Goal: Transaction & Acquisition: Purchase product/service

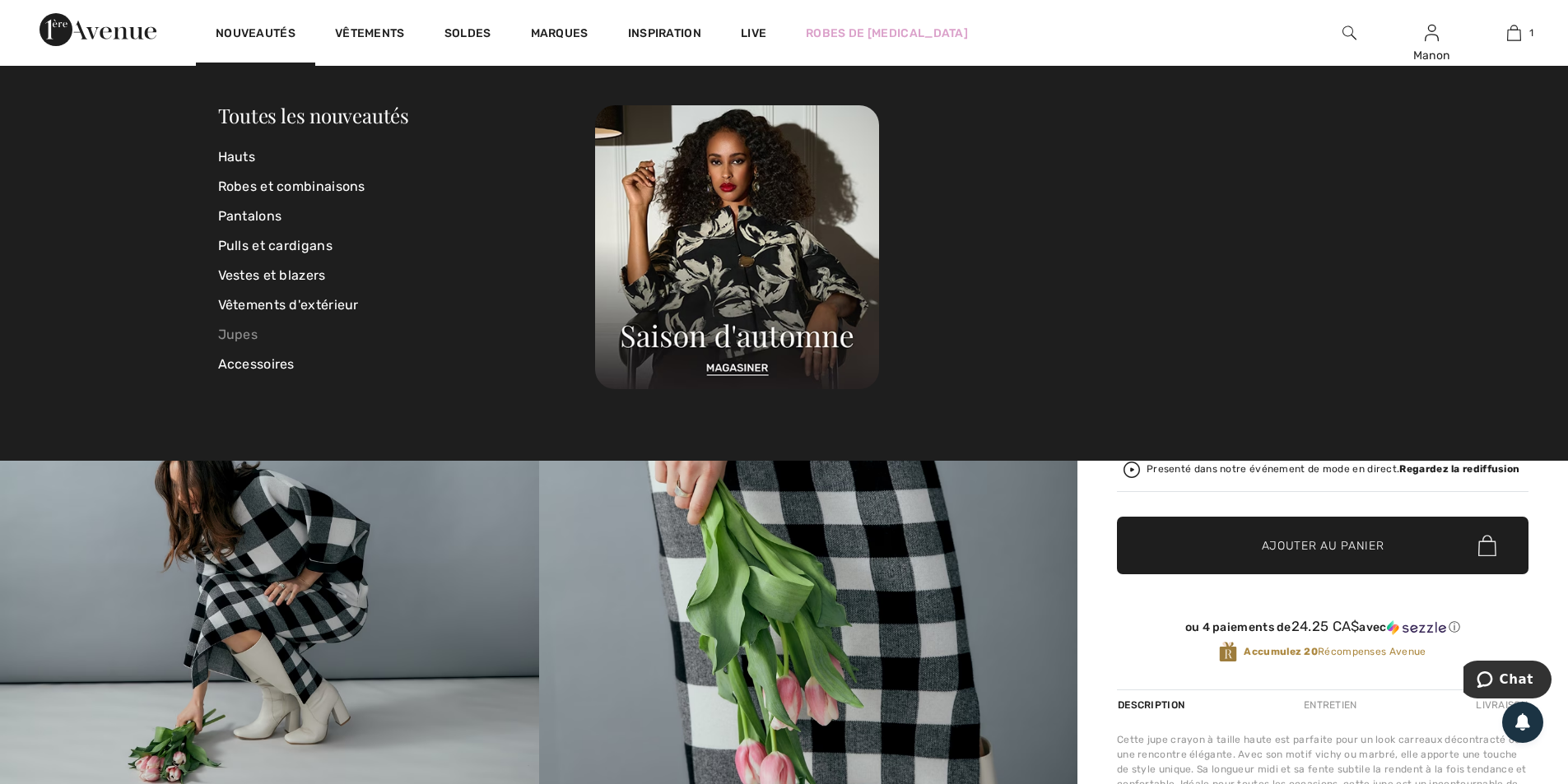
click at [248, 340] on link "Jupes" at bounding box center [407, 334] width 378 height 29
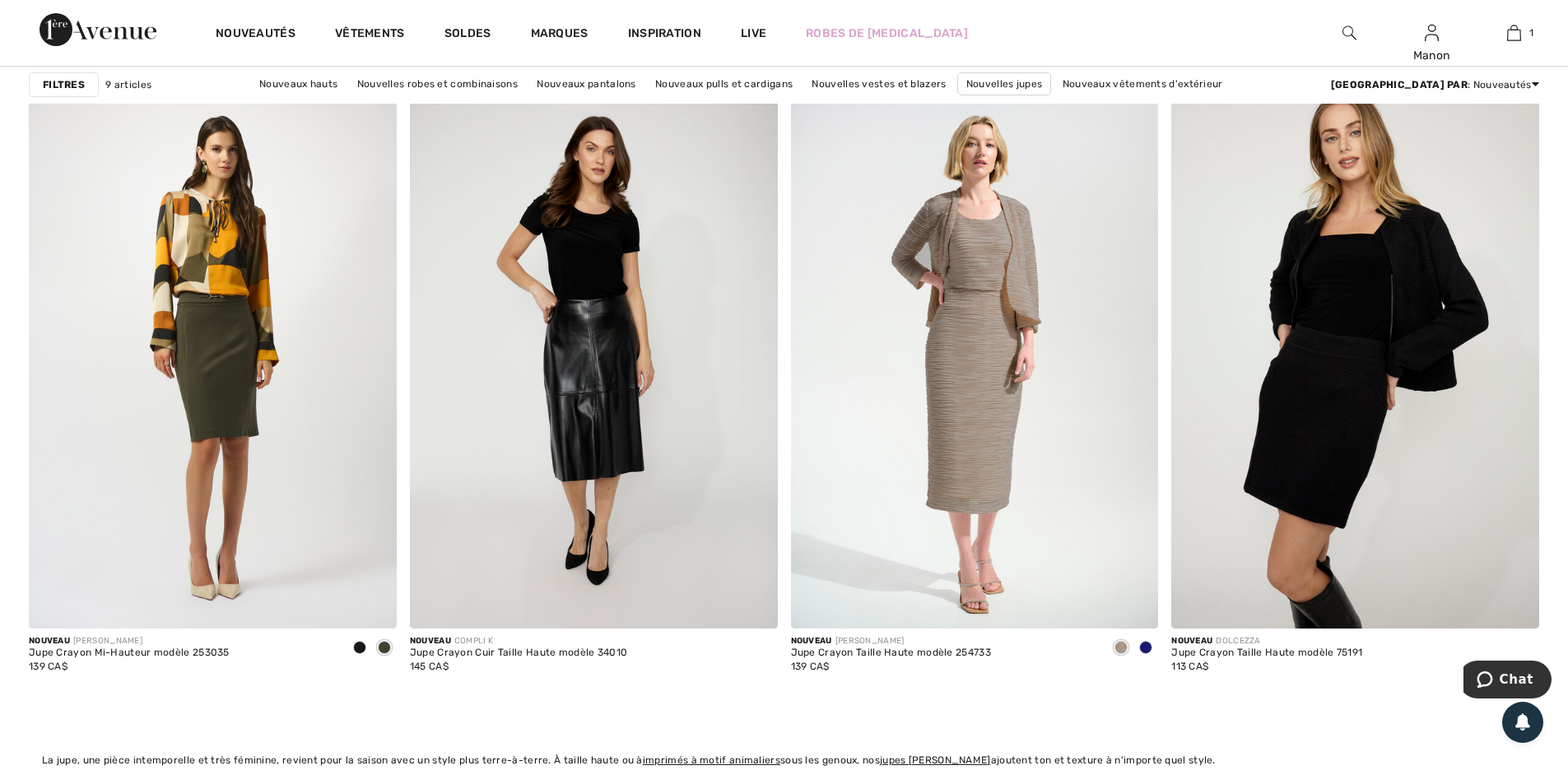
scroll to position [1408, 0]
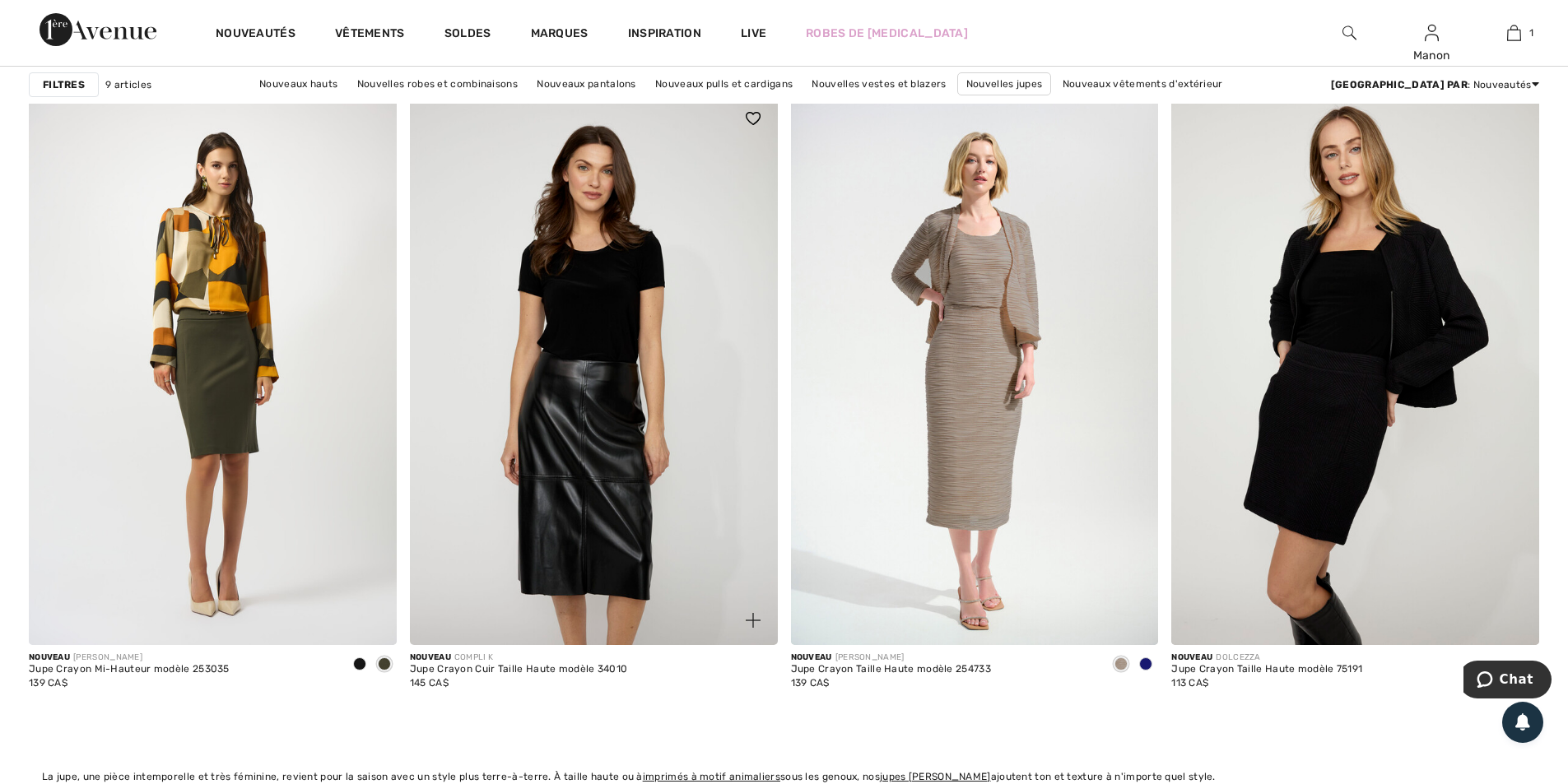
click at [608, 546] on img at bounding box center [594, 369] width 368 height 551
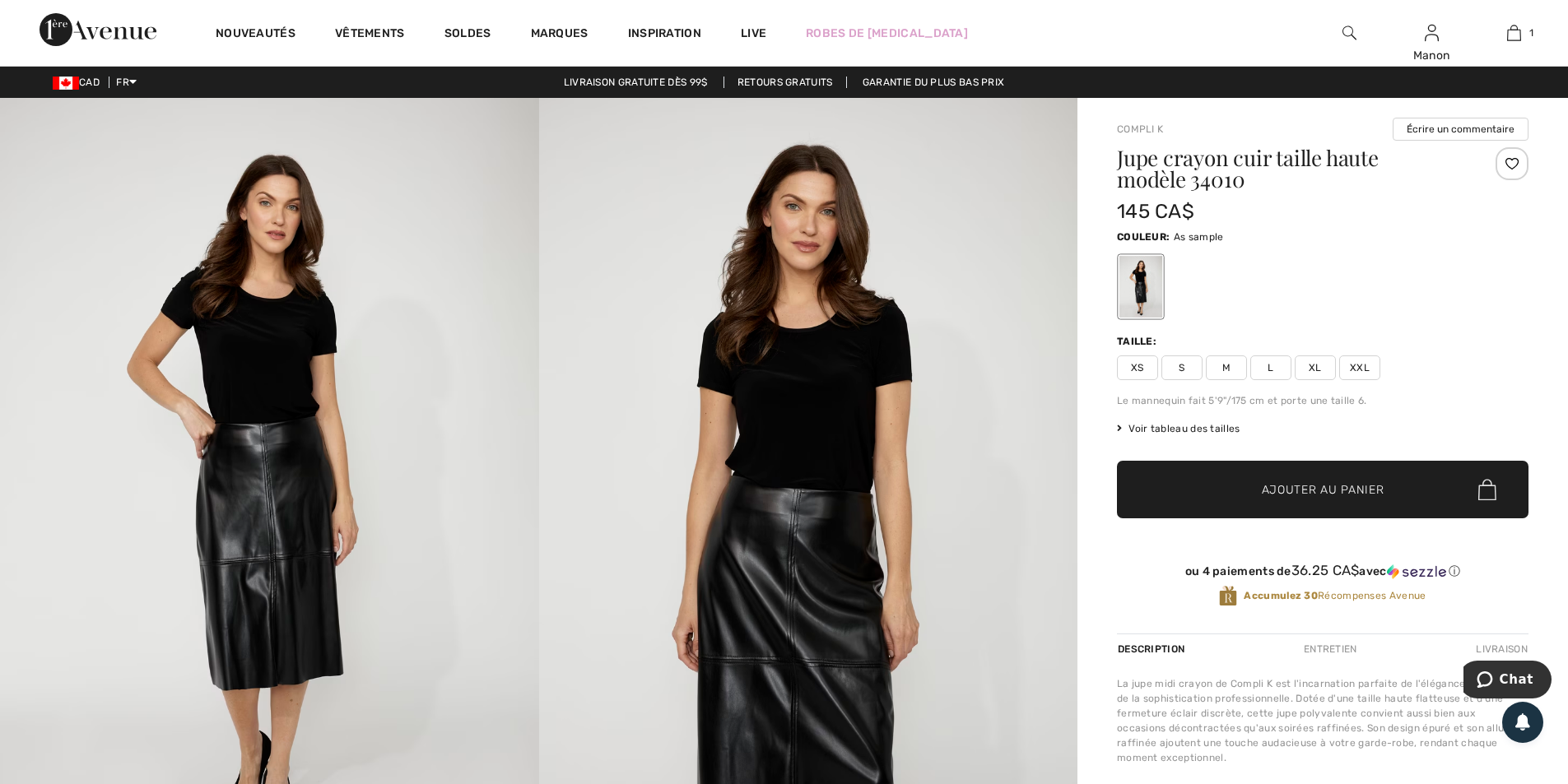
click at [1210, 429] on span "Voir tableau des tailles" at bounding box center [1178, 429] width 124 height 15
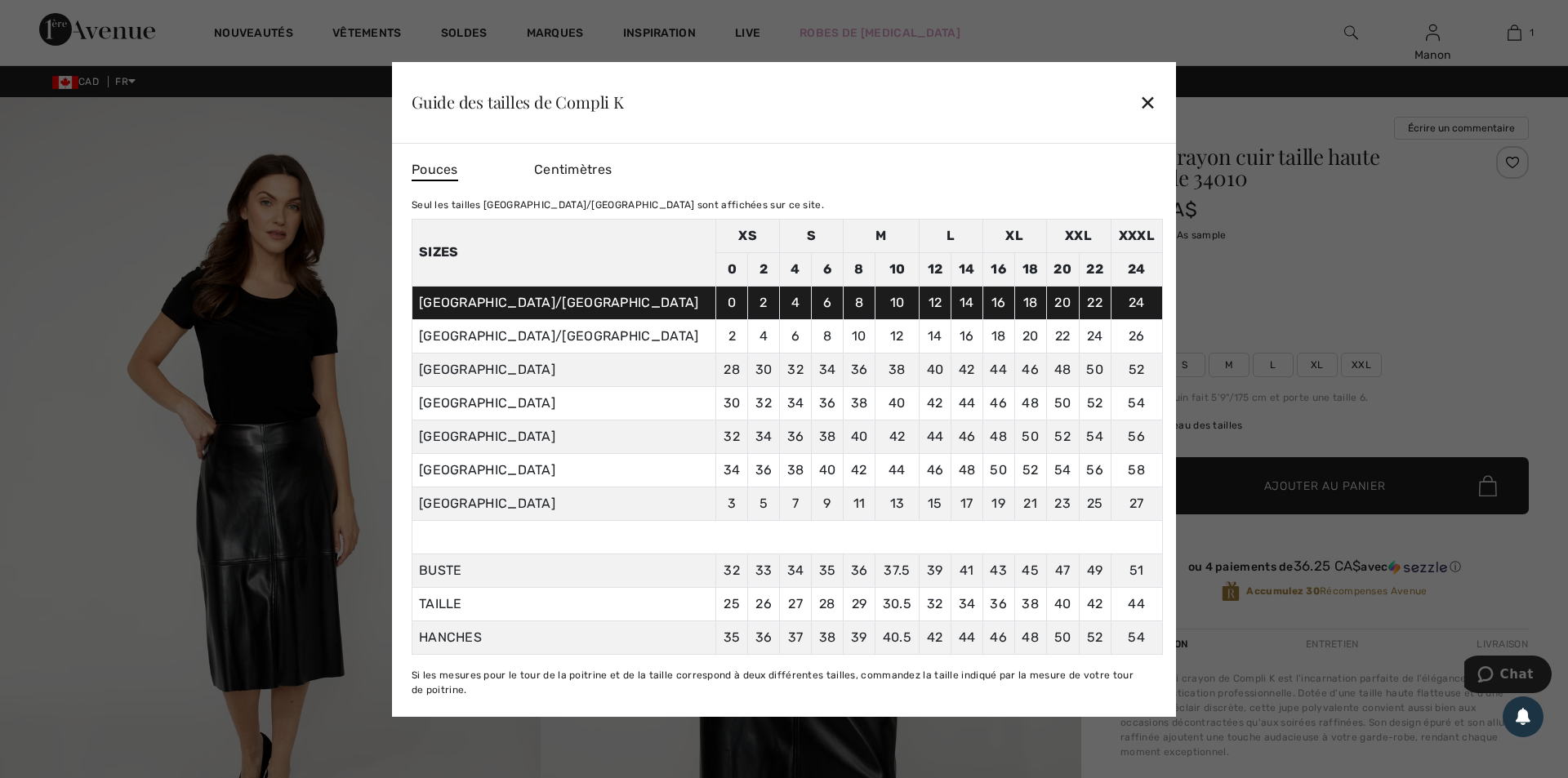
click at [1147, 99] on div "✕" at bounding box center [1147, 102] width 17 height 34
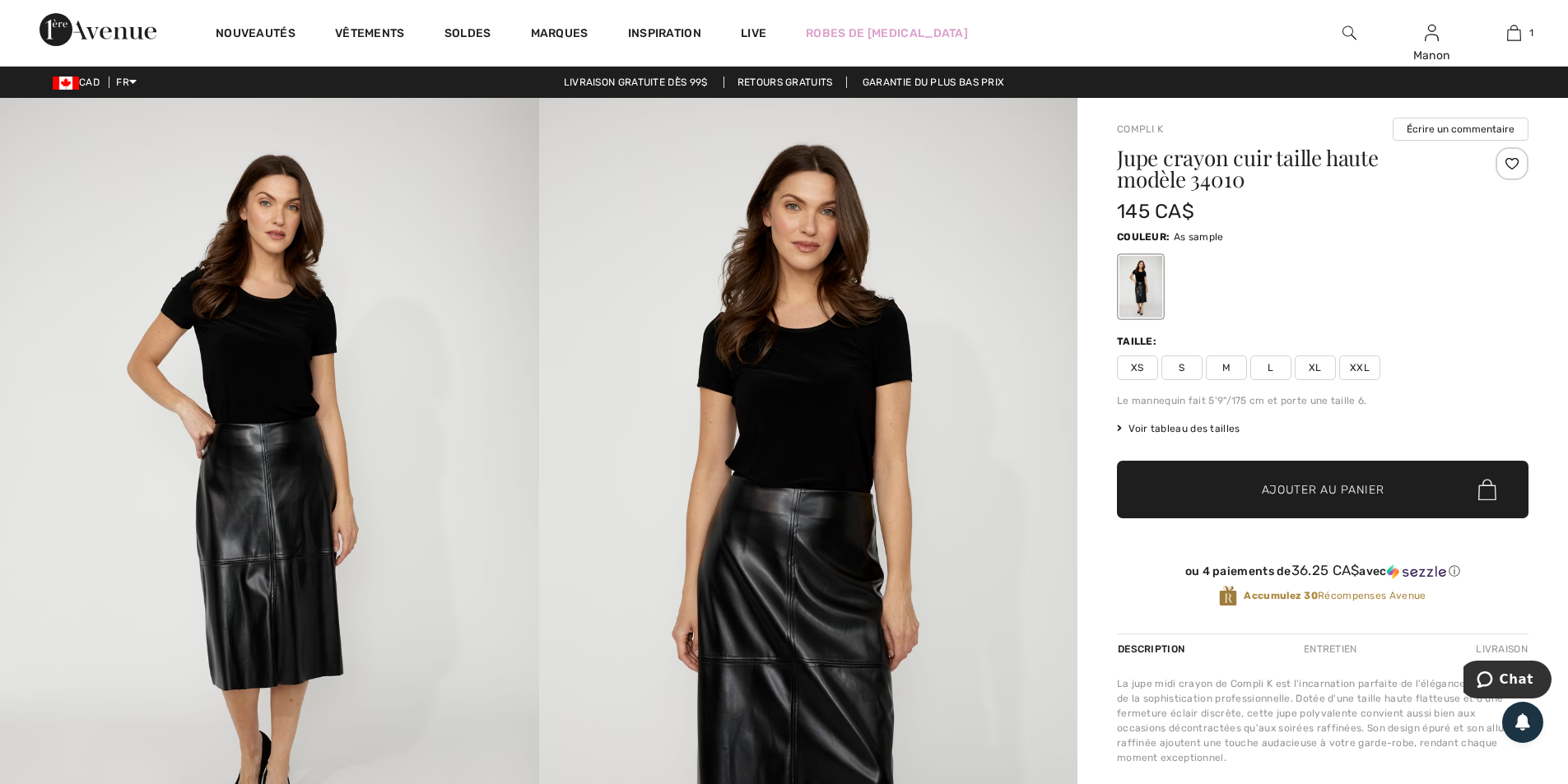
click at [1270, 371] on span "L" at bounding box center [1271, 368] width 41 height 25
click at [1297, 486] on span "Ajouter au panier" at bounding box center [1324, 489] width 123 height 17
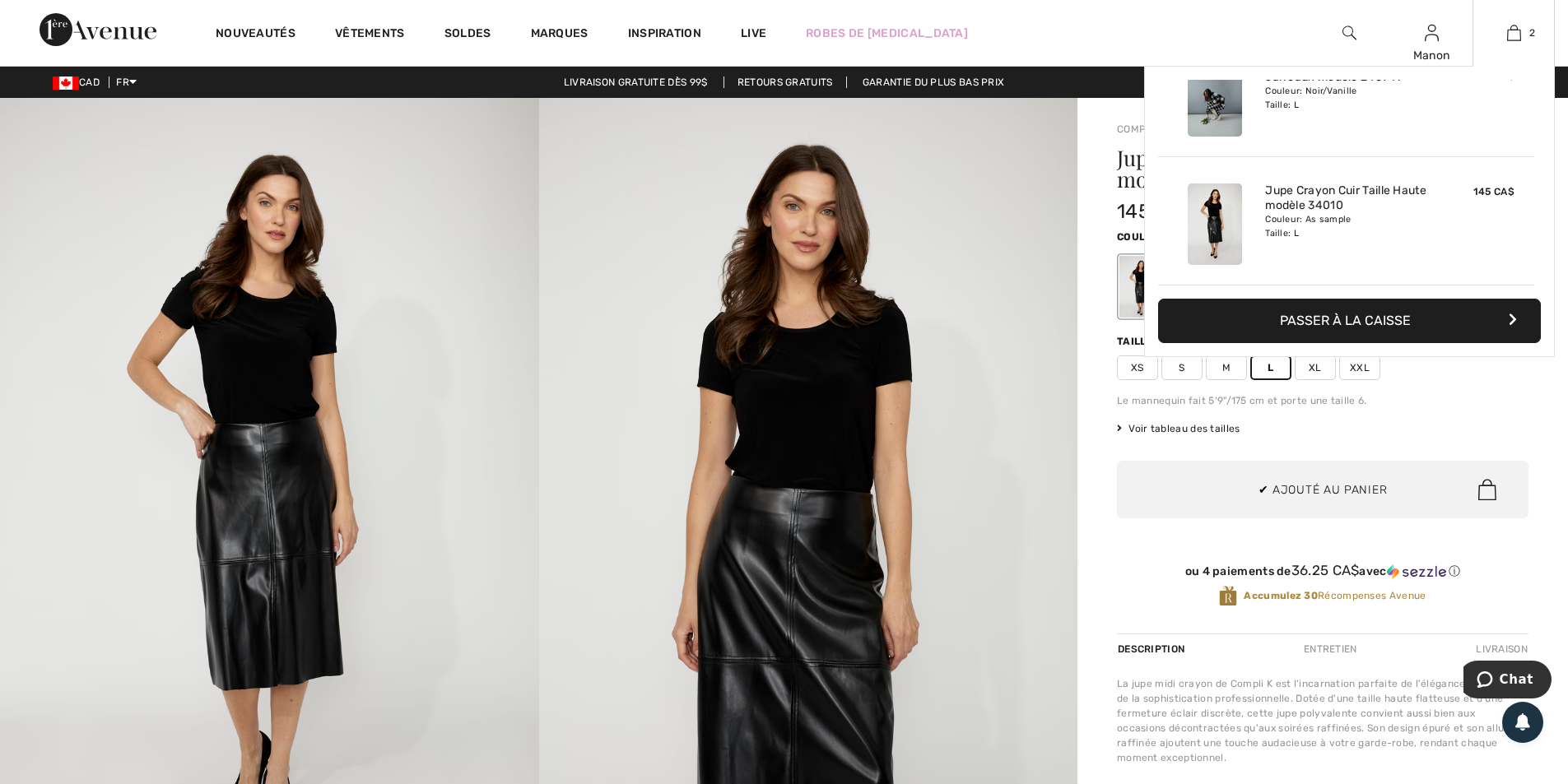
click at [1326, 311] on button "Passer à la caisse" at bounding box center [1349, 321] width 382 height 45
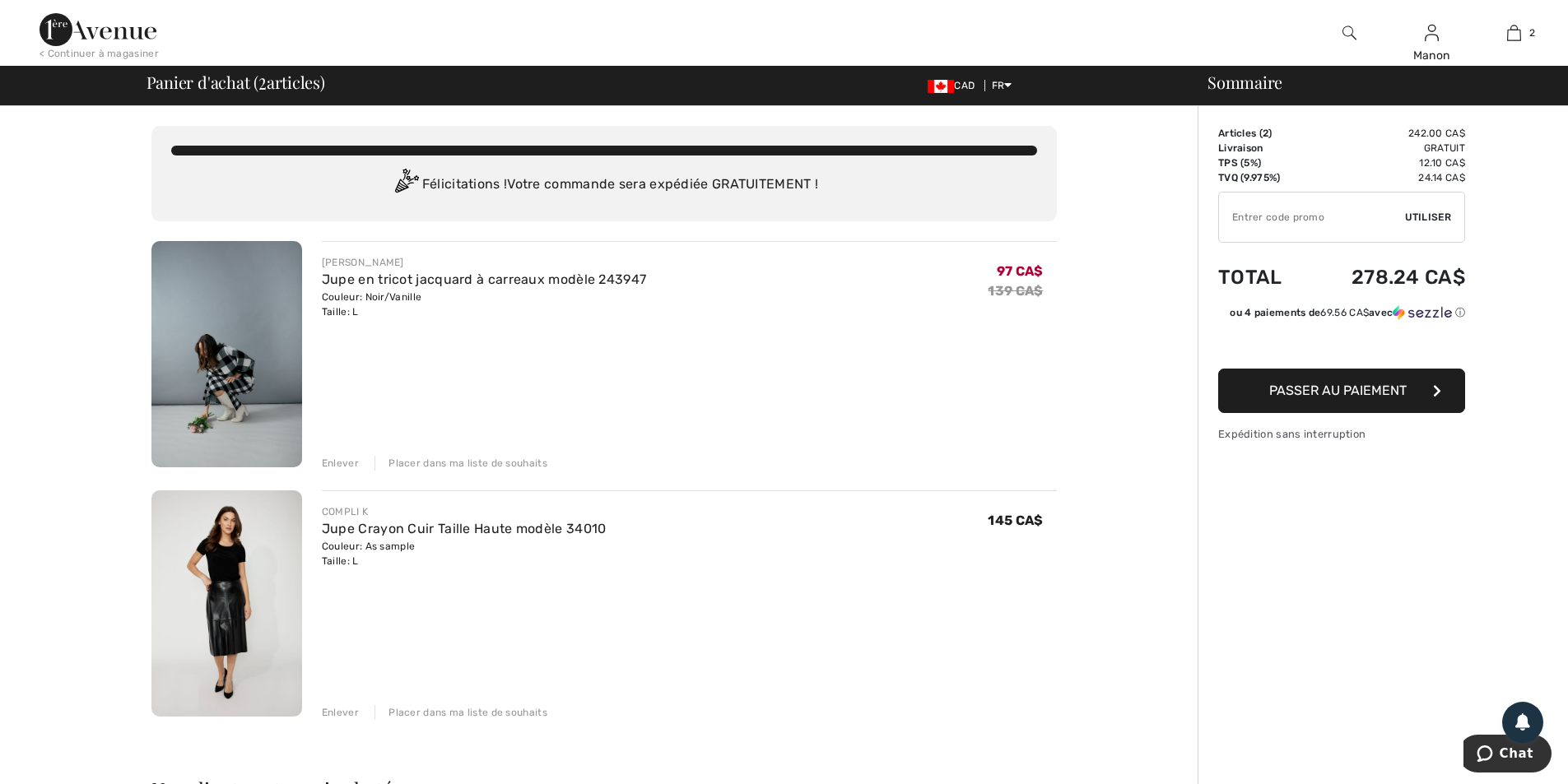
click at [1326, 395] on span "Passer au paiement" at bounding box center [1338, 390] width 137 height 16
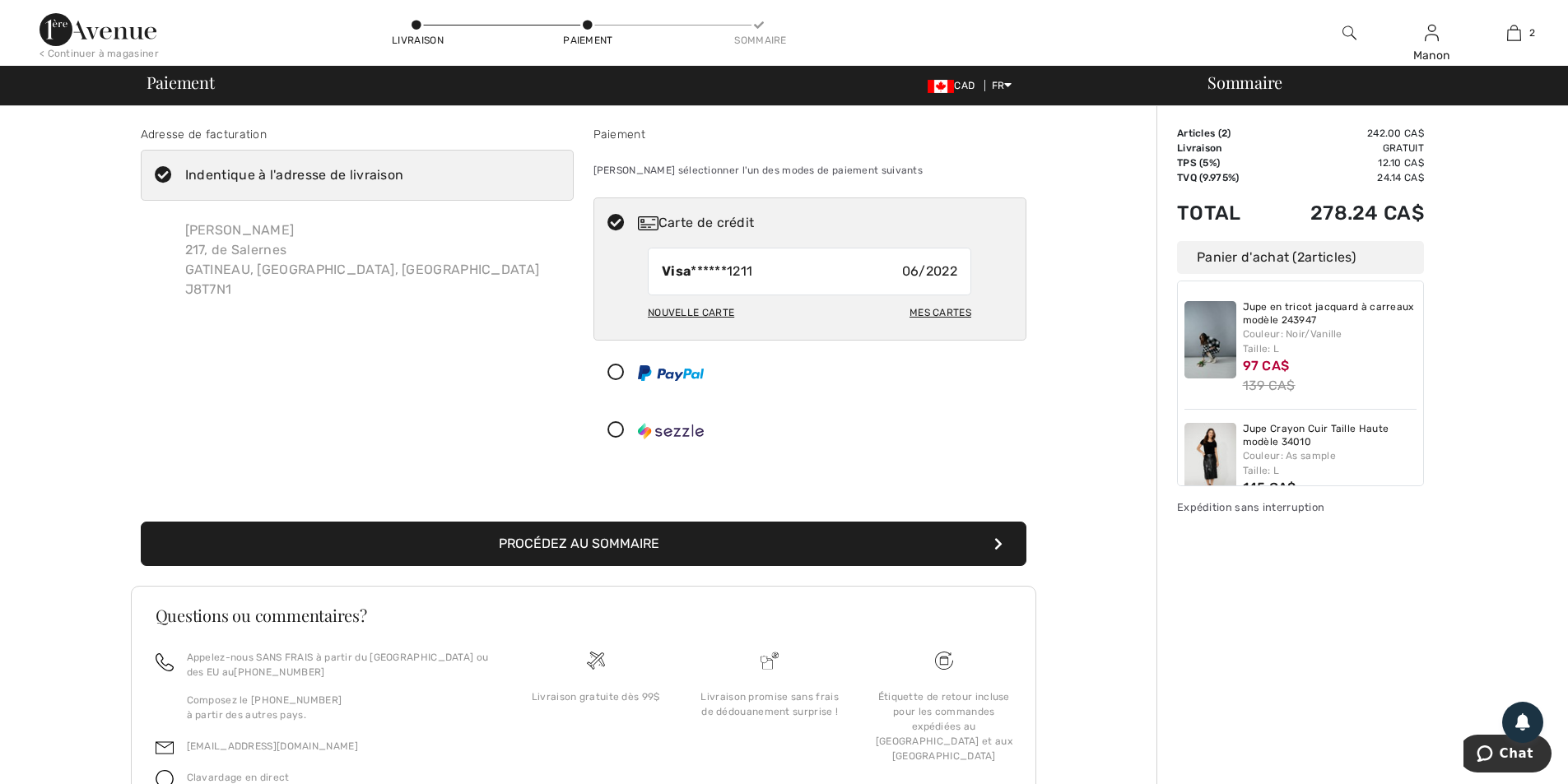
click at [685, 311] on div "Nouvelle carte" at bounding box center [691, 312] width 86 height 28
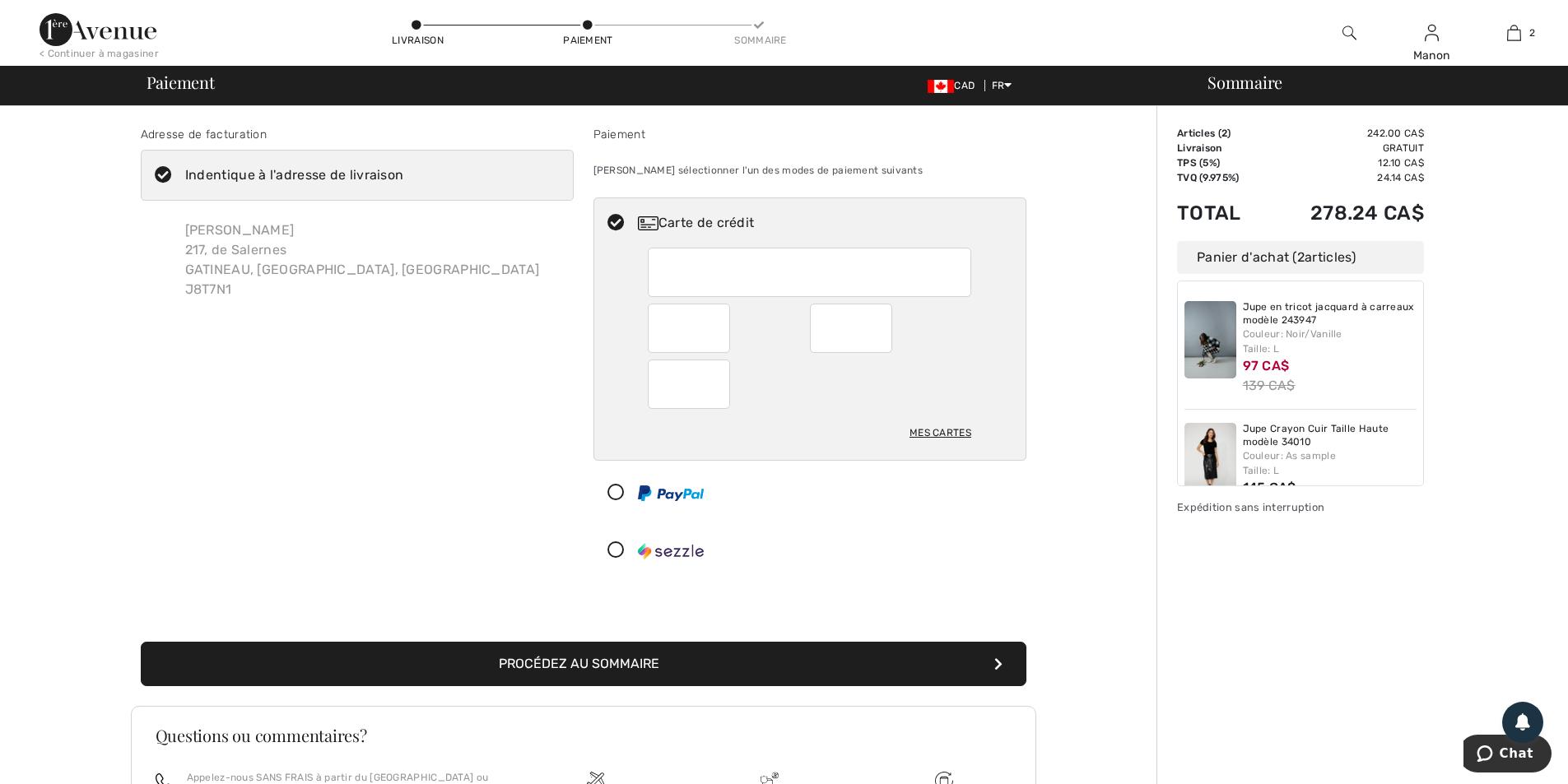
click at [727, 383] on div at bounding box center [689, 384] width 82 height 49
radio input "true"
click at [587, 663] on button "Procédez au sommaire" at bounding box center [584, 664] width 886 height 45
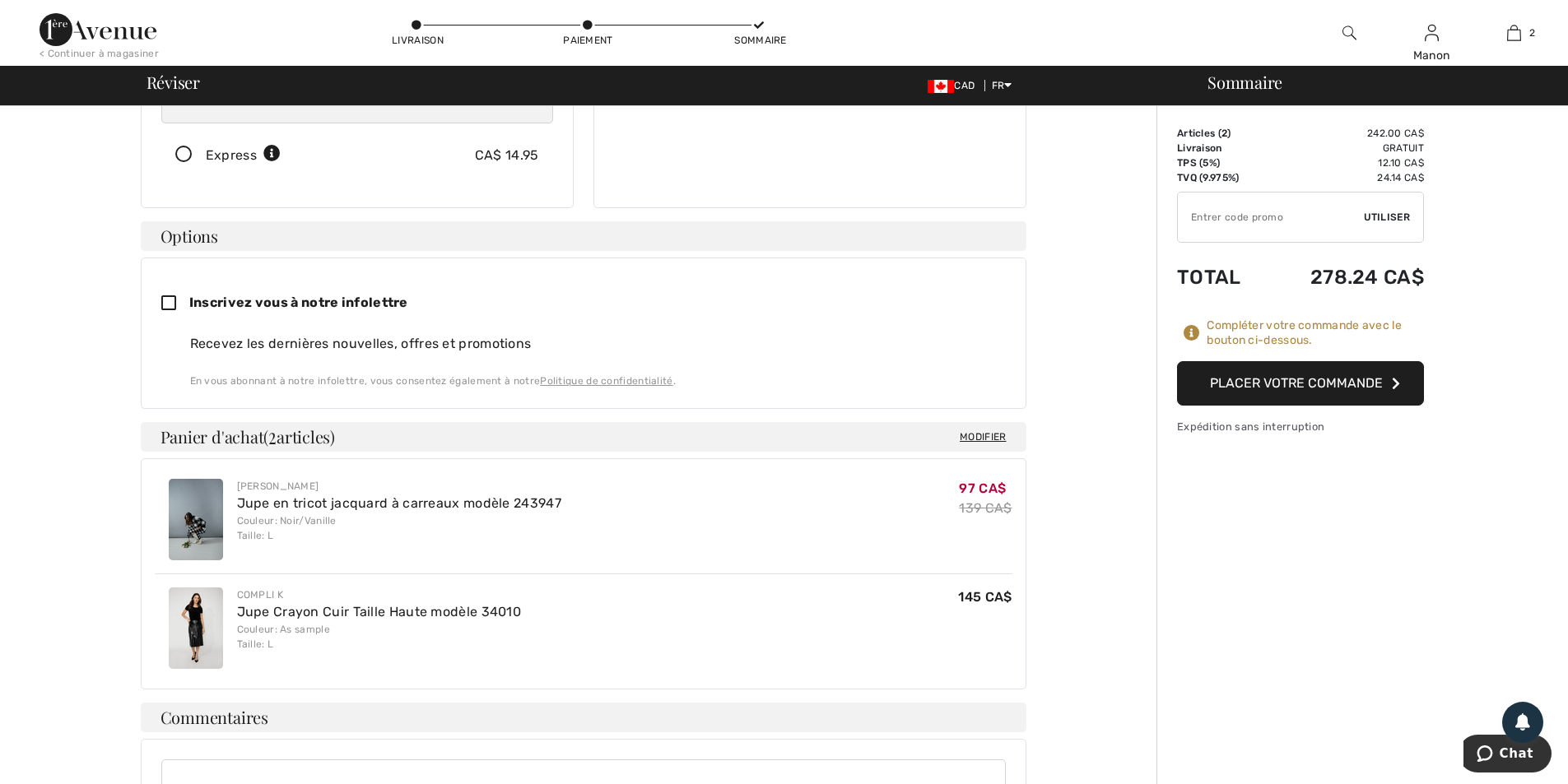
scroll to position [306, 0]
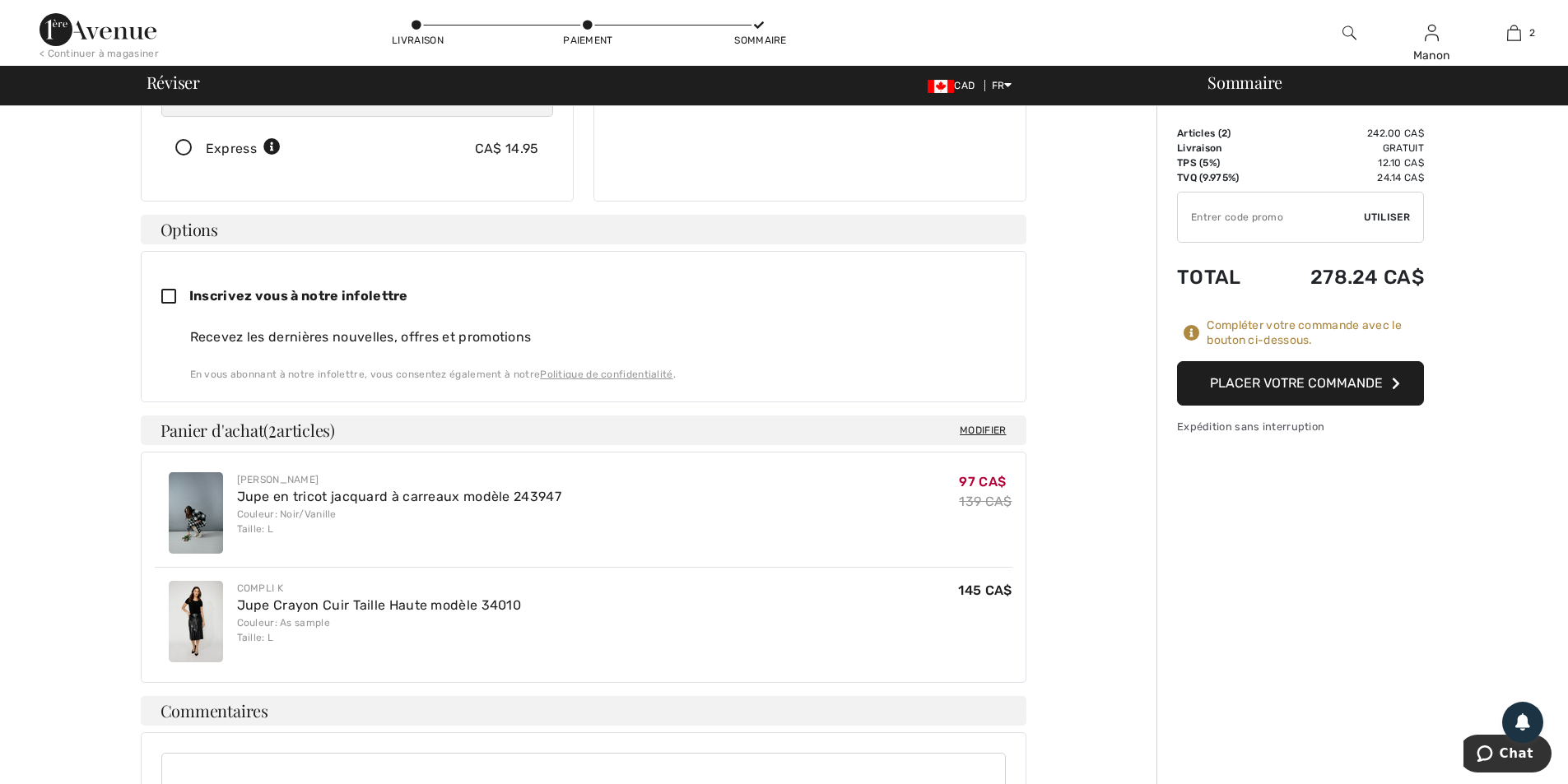
click at [172, 296] on icon at bounding box center [175, 297] width 28 height 17
checkbox input "true"
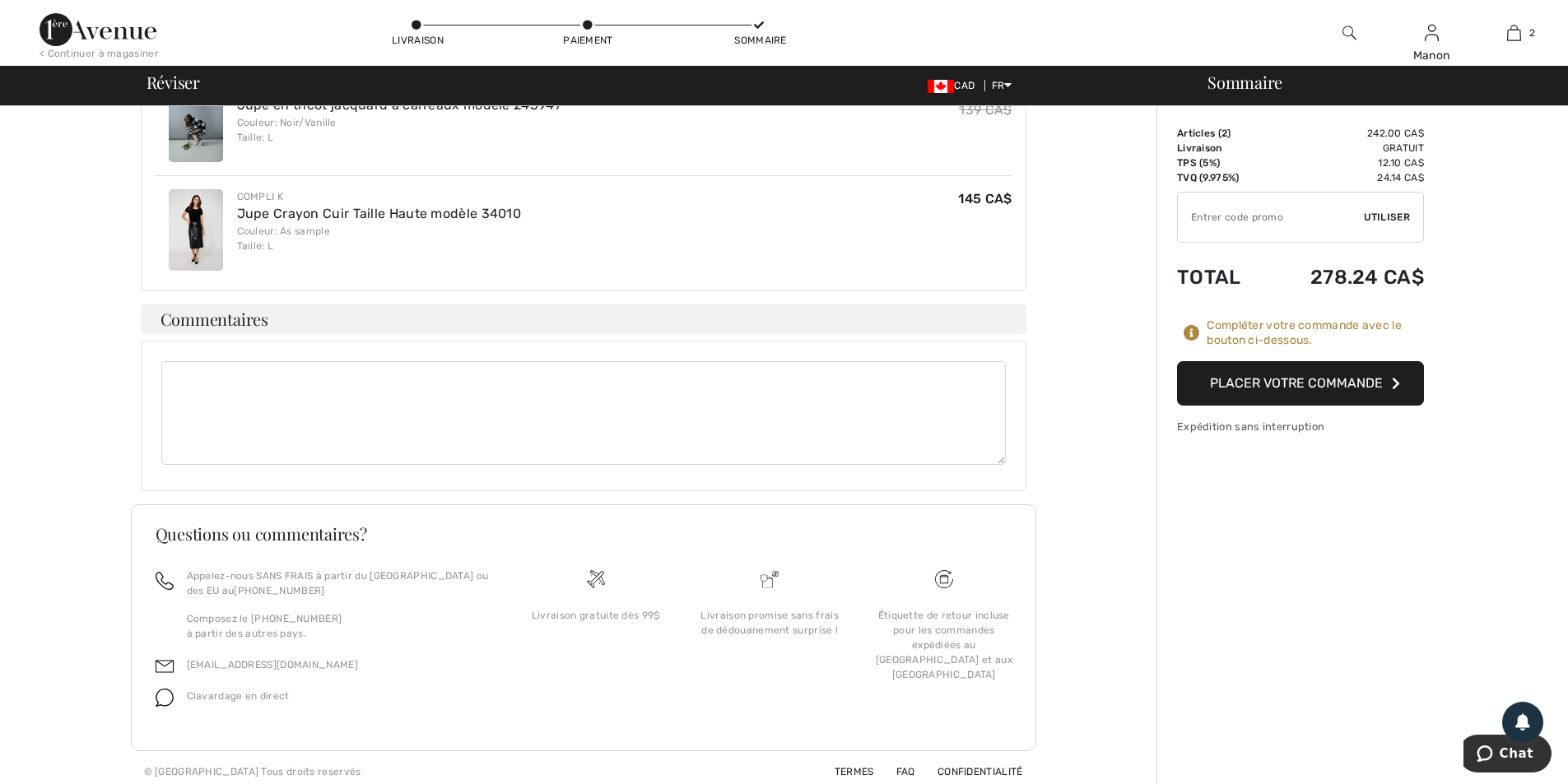
scroll to position [681, 0]
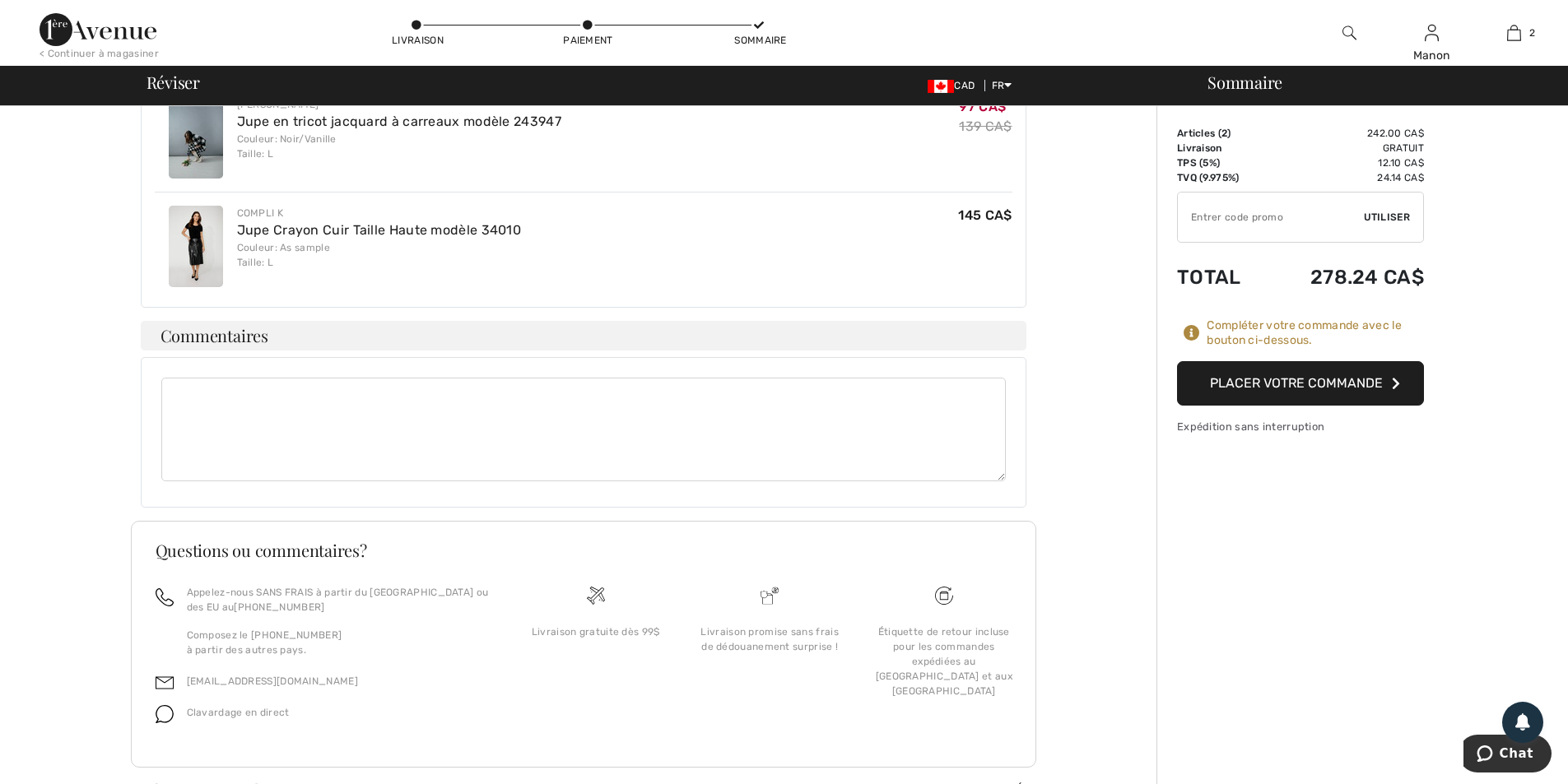
click at [1295, 382] on button "Placer votre commande" at bounding box center [1301, 383] width 247 height 45
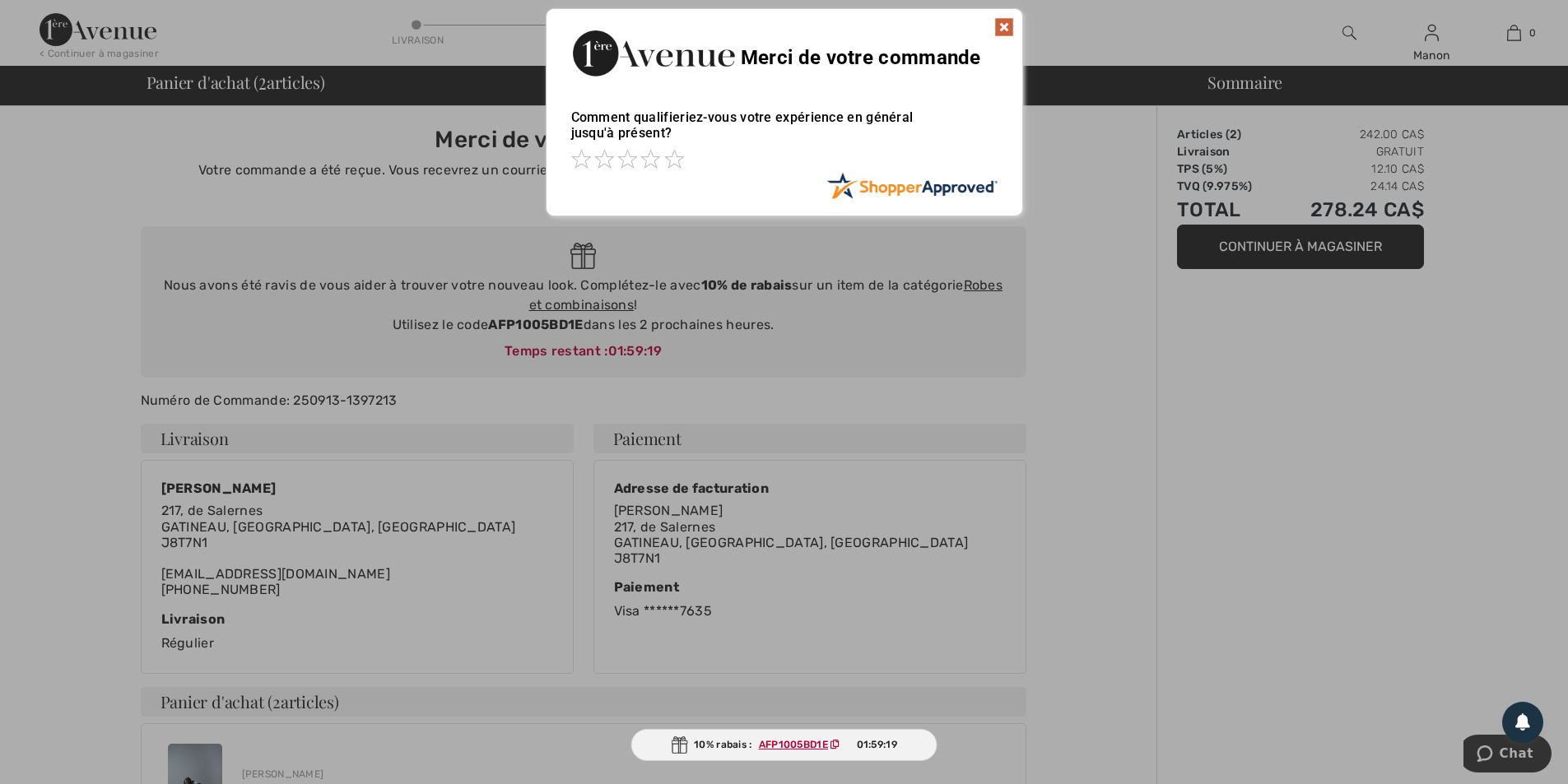
click at [1004, 29] on img at bounding box center [1005, 27] width 20 height 20
